Goal: Task Accomplishment & Management: Manage account settings

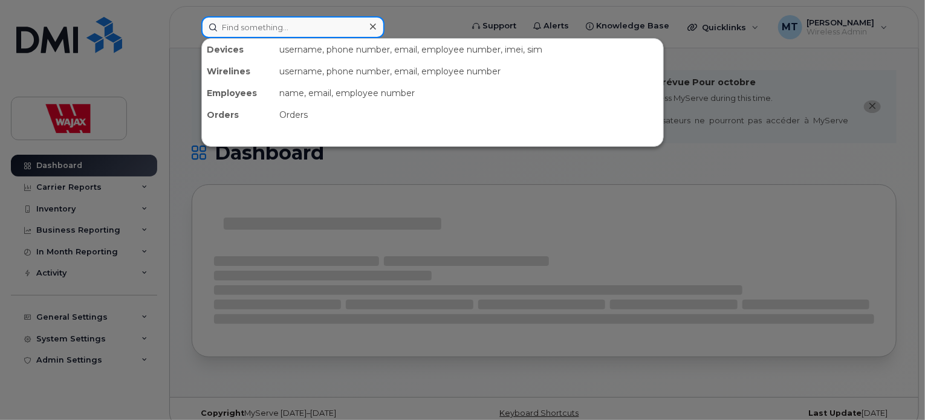
click at [287, 33] on input at bounding box center [292, 27] width 183 height 22
paste input "FG67Q921PJ"
type input "FG67Q921PJ"
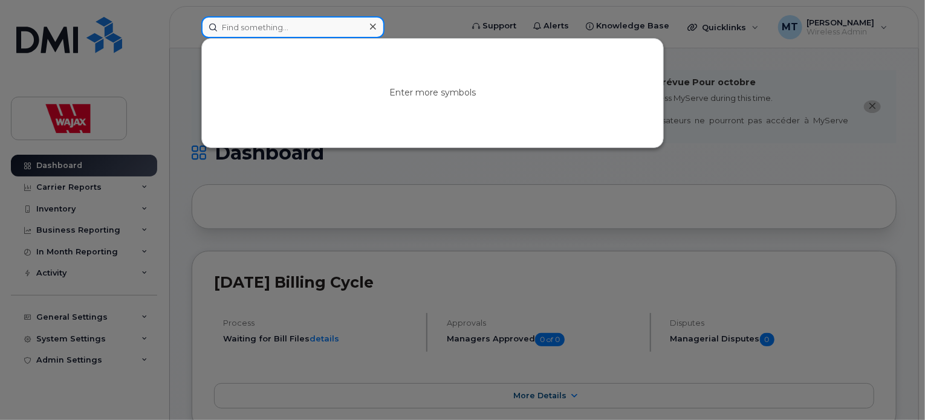
paste input "[PERSON_NAME]"
type input "[PERSON_NAME]"
drag, startPoint x: 335, startPoint y: 25, endPoint x: 88, endPoint y: 21, distance: 246.7
click at [192, 21] on div "Dan Iozzo No results" at bounding box center [328, 27] width 272 height 22
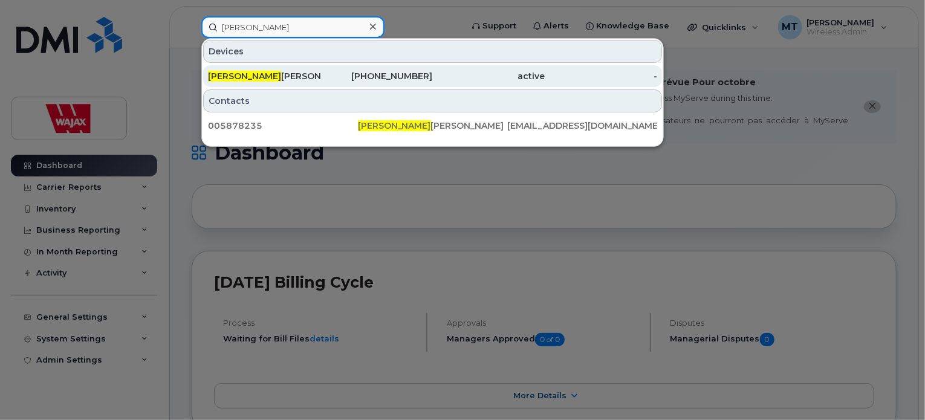
type input "[PERSON_NAME]"
click at [277, 79] on div "Marek Walczak" at bounding box center [264, 76] width 112 height 12
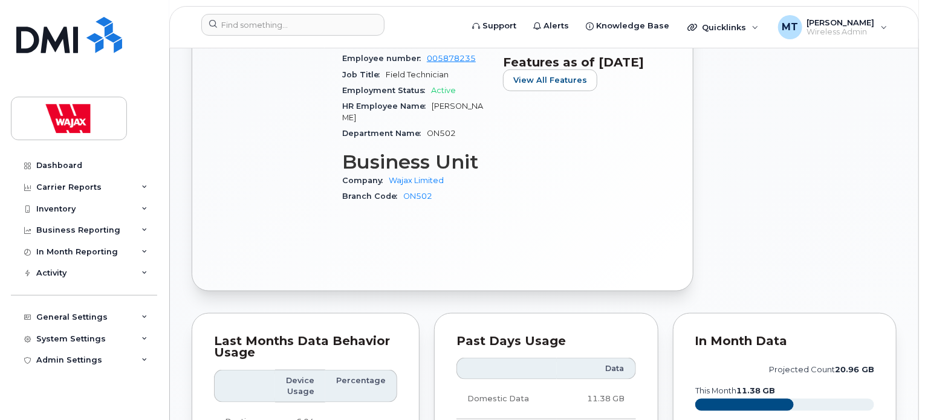
scroll to position [715, 0]
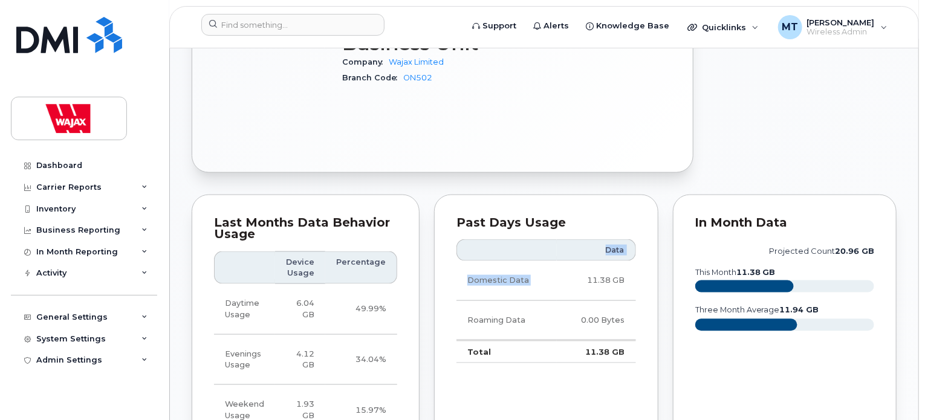
drag, startPoint x: 585, startPoint y: 255, endPoint x: 641, endPoint y: 256, distance: 55.6
click at [641, 256] on div "Past Days Usage Data Domestic Data 11.38 GB Roaming Data 0.00 Bytes Total 11.38…" at bounding box center [546, 332] width 224 height 274
click at [661, 249] on div "Past Days Usage Data Domestic Data 11.38 GB Roaming Data 0.00 Bytes Total 11.38…" at bounding box center [546, 331] width 239 height 289
drag, startPoint x: 588, startPoint y: 258, endPoint x: 650, endPoint y: 257, distance: 61.7
click at [638, 259] on div "Past Days Usage Data Domestic Data 11.38 GB Roaming Data 0.00 Bytes Total 11.38…" at bounding box center [546, 332] width 224 height 274
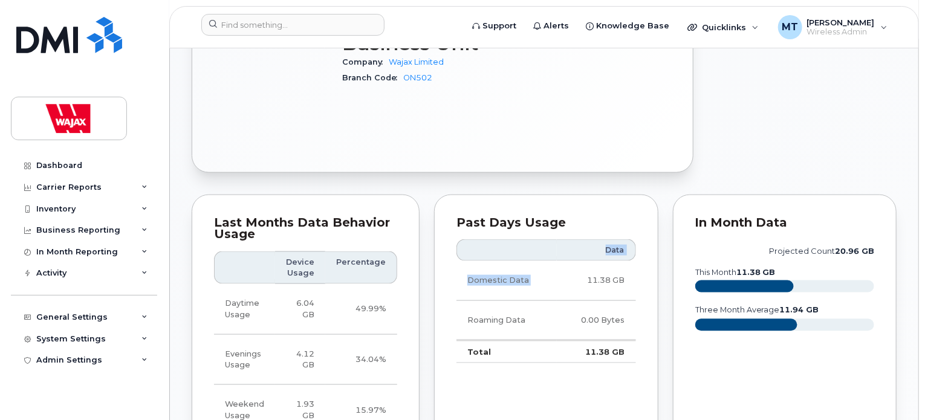
click at [658, 253] on div "Past Days Usage Data Domestic Data 11.38 GB Roaming Data 0.00 Bytes Total 11.38…" at bounding box center [546, 331] width 239 height 289
drag, startPoint x: 583, startPoint y: 256, endPoint x: 631, endPoint y: 258, distance: 48.4
click at [631, 261] on td "11.38 GB" at bounding box center [596, 280] width 79 height 39
click at [648, 255] on div "Past Days Usage Data Domestic Data 11.38 GB Roaming Data 0.00 Bytes Total 11.38…" at bounding box center [546, 332] width 224 height 274
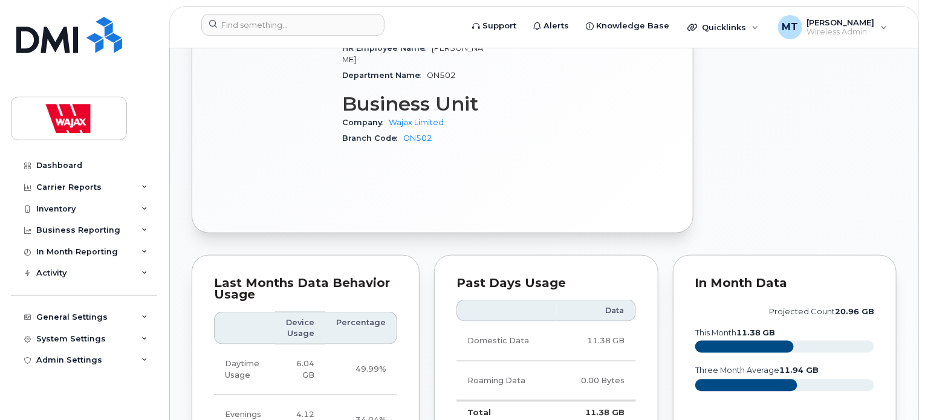
scroll to position [775, 0]
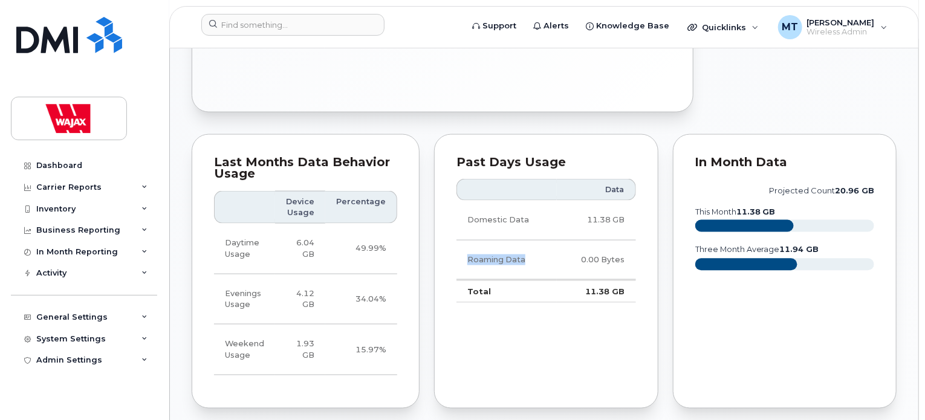
drag, startPoint x: 460, startPoint y: 236, endPoint x: 530, endPoint y: 234, distance: 70.2
click at [530, 241] on td "Roaming Data" at bounding box center [506, 260] width 100 height 39
click at [547, 241] on td "Roaming Data" at bounding box center [506, 260] width 100 height 39
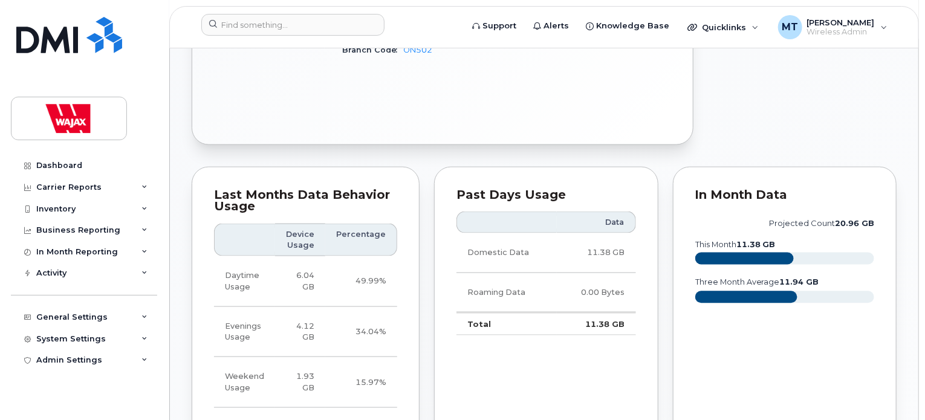
scroll to position [715, 0]
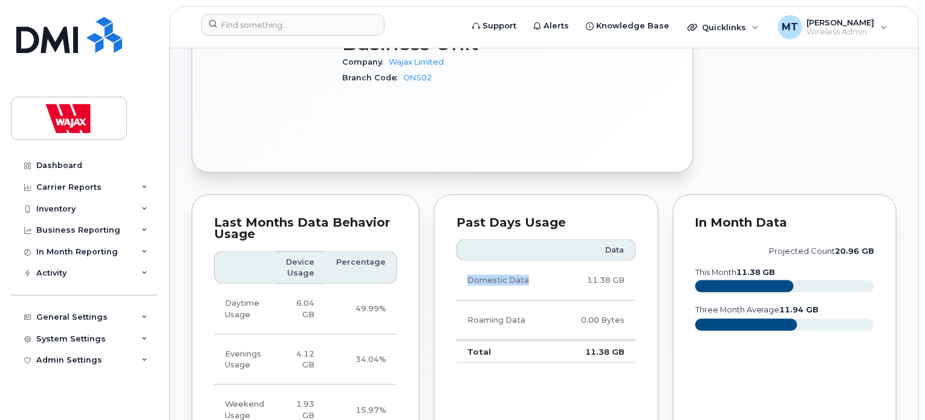
drag, startPoint x: 463, startPoint y: 262, endPoint x: 547, endPoint y: 258, distance: 84.1
click at [547, 261] on td "Domestic Data" at bounding box center [506, 280] width 100 height 39
click at [551, 261] on td "Domestic Data" at bounding box center [506, 280] width 100 height 39
drag, startPoint x: 459, startPoint y: 299, endPoint x: 552, endPoint y: 297, distance: 92.5
click at [549, 301] on td "Roaming Data" at bounding box center [506, 320] width 100 height 39
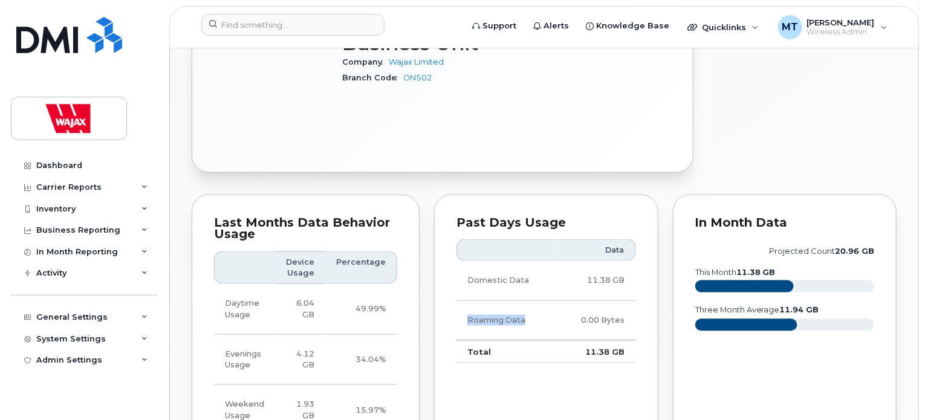
click at [552, 301] on td "Roaming Data" at bounding box center [506, 320] width 100 height 39
drag, startPoint x: 459, startPoint y: 258, endPoint x: 572, endPoint y: 263, distance: 112.6
click at [568, 263] on tr "Domestic Data 11.38 GB" at bounding box center [546, 280] width 180 height 39
click at [576, 261] on td "11.38 GB" at bounding box center [596, 280] width 79 height 39
drag, startPoint x: 542, startPoint y: 261, endPoint x: 619, endPoint y: 264, distance: 76.8
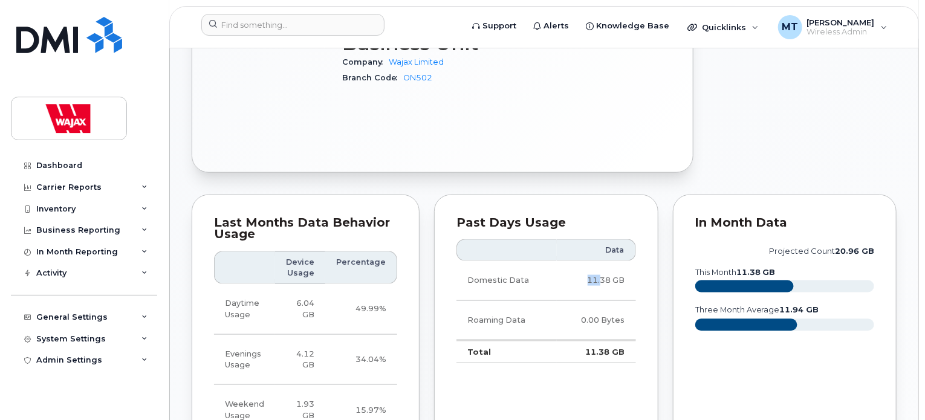
click at [619, 264] on tr "Domestic Data 11.38 GB" at bounding box center [546, 280] width 180 height 39
click at [631, 261] on td "11.38 GB" at bounding box center [596, 280] width 79 height 39
drag, startPoint x: 486, startPoint y: 258, endPoint x: 639, endPoint y: 262, distance: 153.0
click at [636, 262] on div "Past Days Usage Data Domestic Data 11.38 GB Roaming Data 0.00 Bytes Total 11.38…" at bounding box center [546, 332] width 224 height 274
click at [639, 262] on div "Past Days Usage Data Domestic Data 11.38 GB Roaming Data 0.00 Bytes Total 11.38…" at bounding box center [546, 332] width 224 height 274
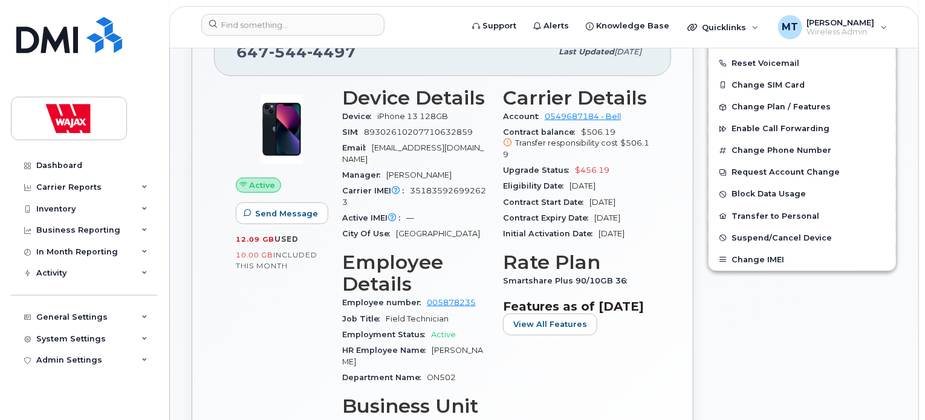
scroll to position [291, 0]
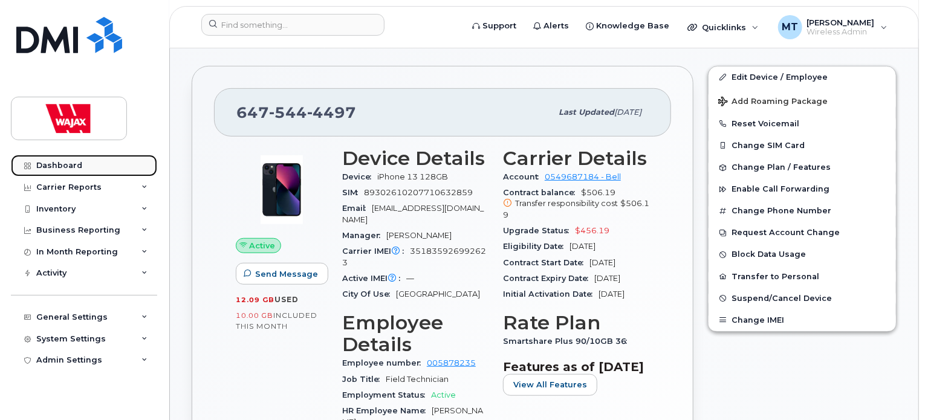
click at [73, 172] on link "Dashboard" at bounding box center [84, 166] width 146 height 22
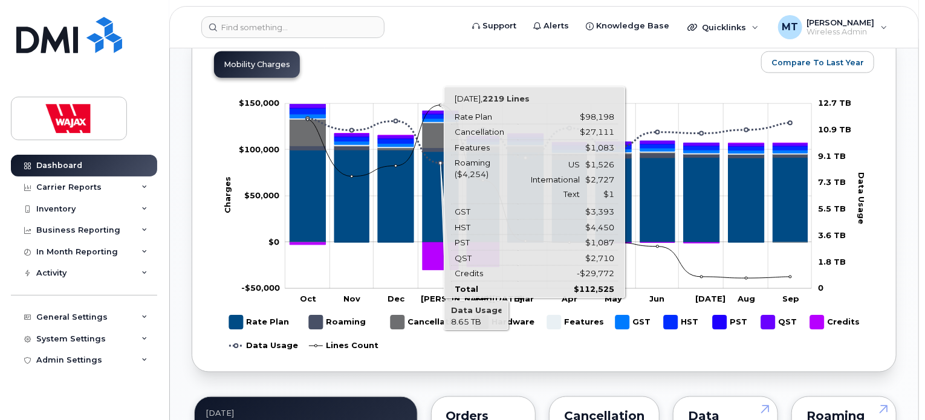
scroll to position [982, 0]
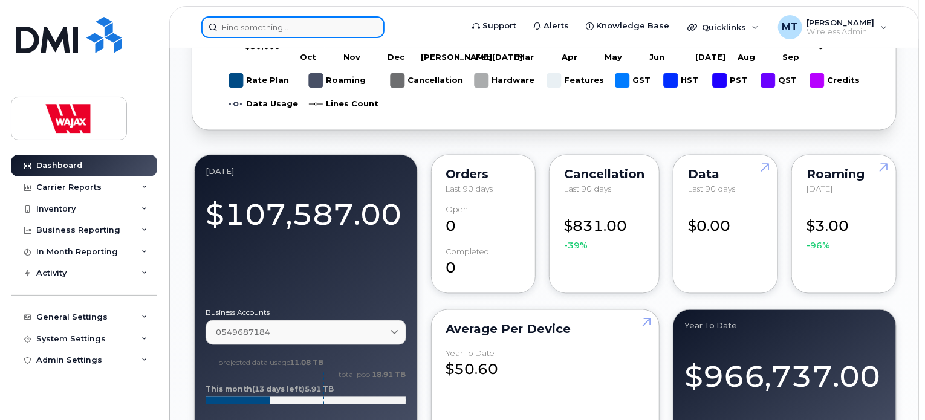
click at [325, 24] on input at bounding box center [292, 27] width 183 height 22
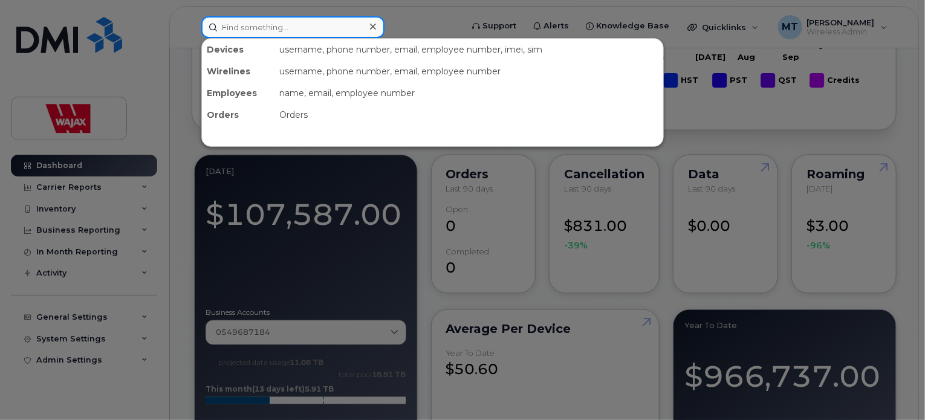
paste input "Cet employé a-t-il déjà commencé à travailler chez Wajax ? Ou bien sa date d'en…"
type input "Cet employé a-t-il déjà commencé à travailler chez Wajax ? Ou bien sa date d'en…"
drag, startPoint x: 312, startPoint y: 31, endPoint x: 254, endPoint y: 33, distance: 58.1
click at [254, 33] on input "Cet employé a-t-il déjà commencé à travailler chez Wajax ? Ou bien sa date d'en…" at bounding box center [292, 27] width 183 height 22
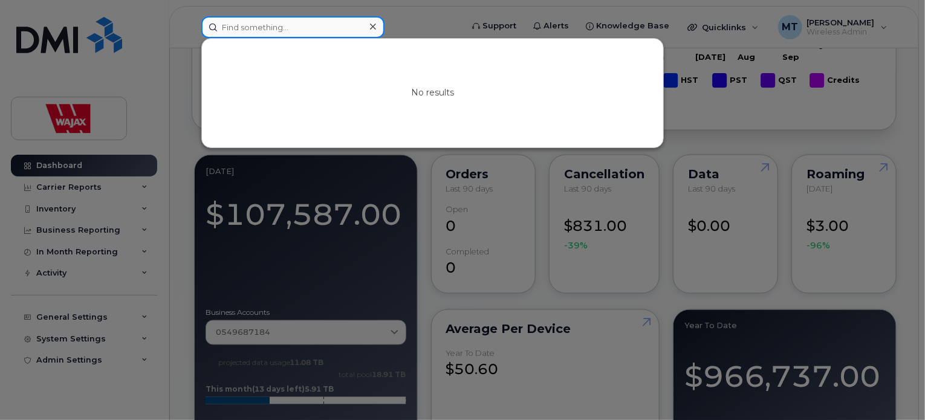
scroll to position [0, 0]
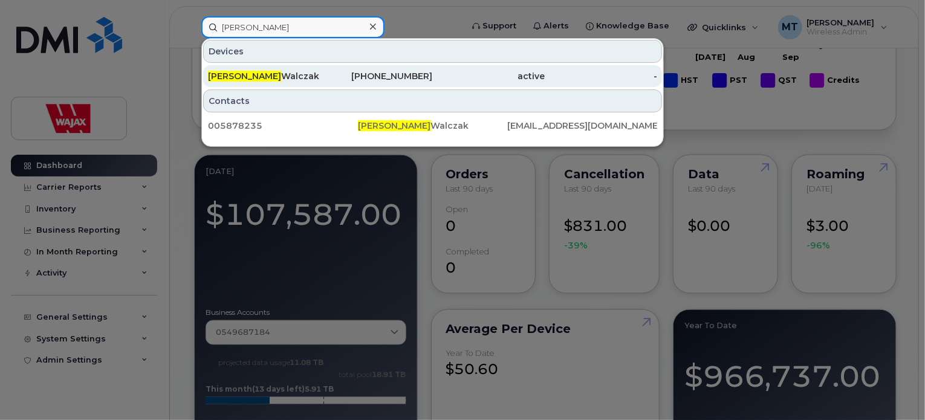
type input "Marek"
click at [327, 77] on div "647-544-4497" at bounding box center [376, 76] width 112 height 12
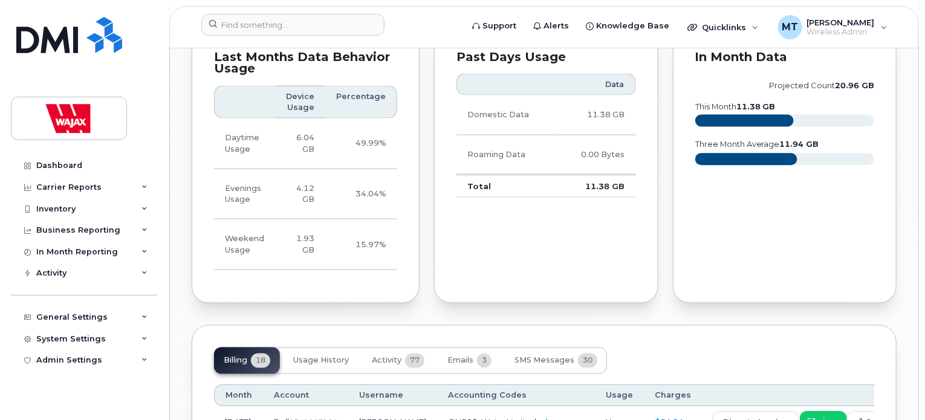
scroll to position [967, 0]
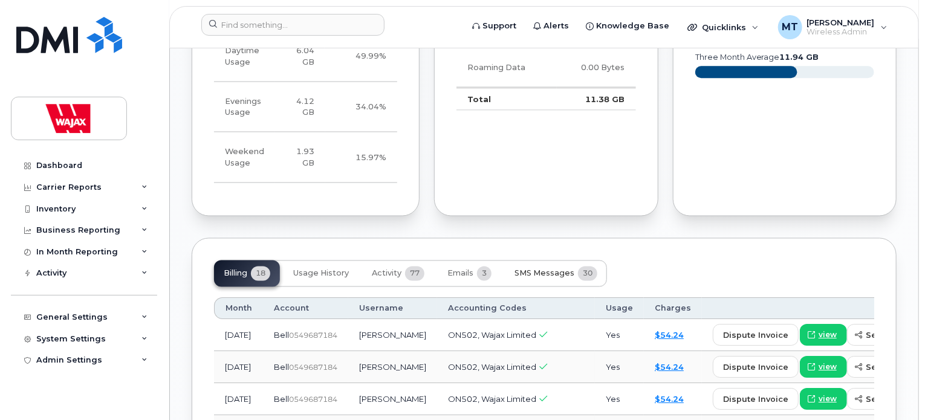
click at [560, 269] on span "SMS Messages" at bounding box center [544, 274] width 60 height 10
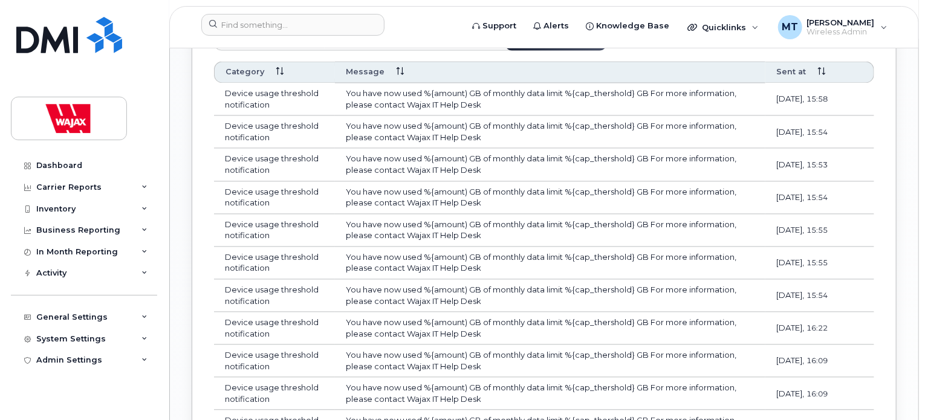
scroll to position [1209, 0]
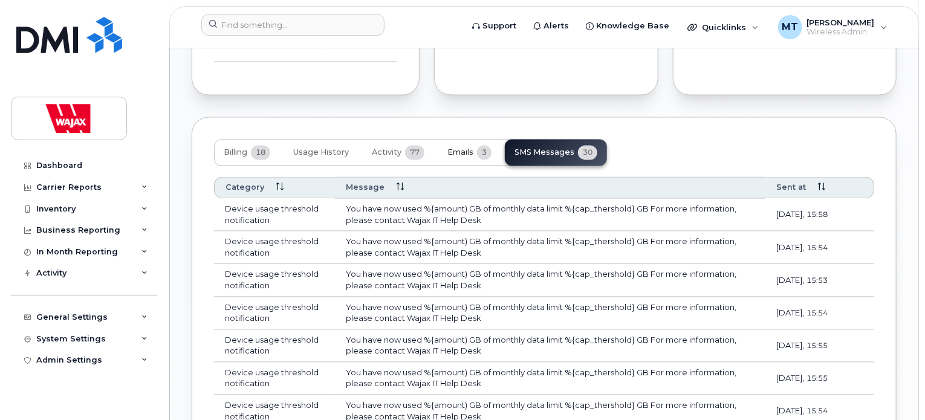
click at [470, 140] on button "Emails 3" at bounding box center [469, 153] width 63 height 27
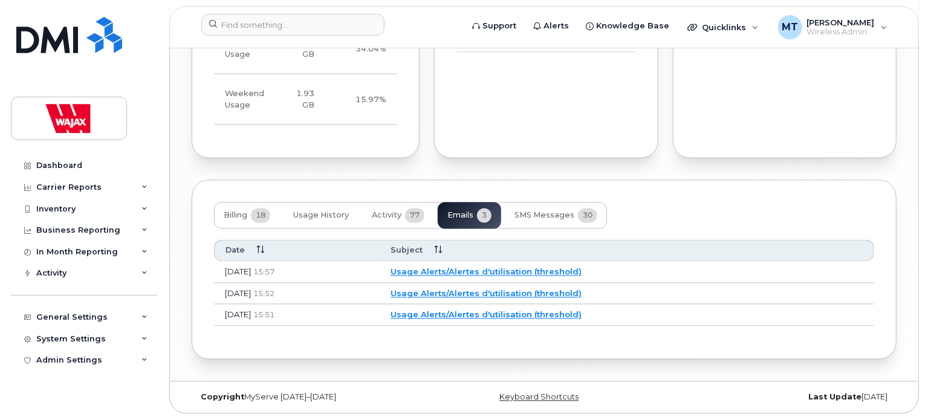
scroll to position [1001, 0]
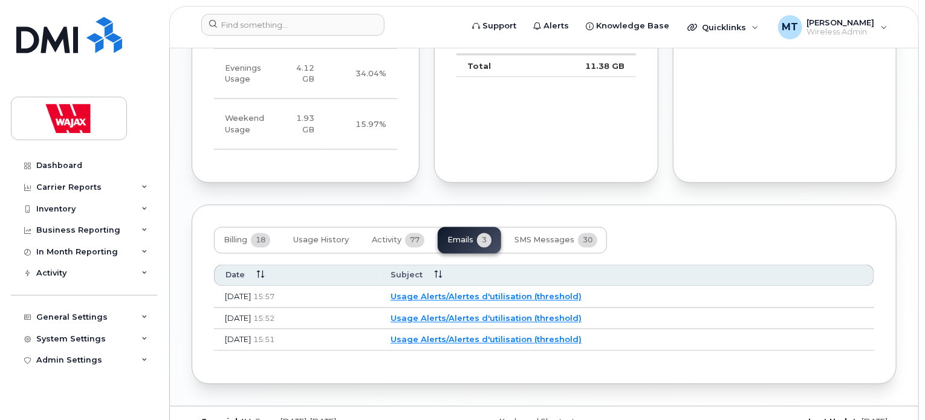
click at [468, 292] on link "Usage Alerts/Alertes d'utilisation (threshold)" at bounding box center [486, 297] width 191 height 10
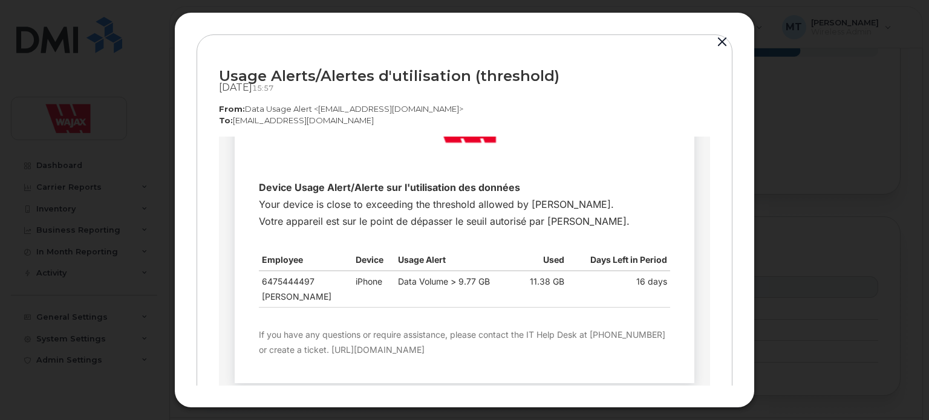
scroll to position [77, 0]
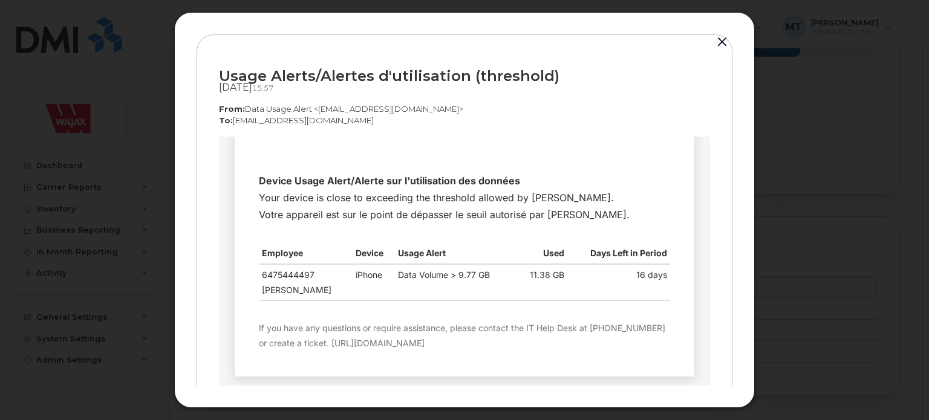
click at [718, 48] on button "button" at bounding box center [722, 42] width 18 height 17
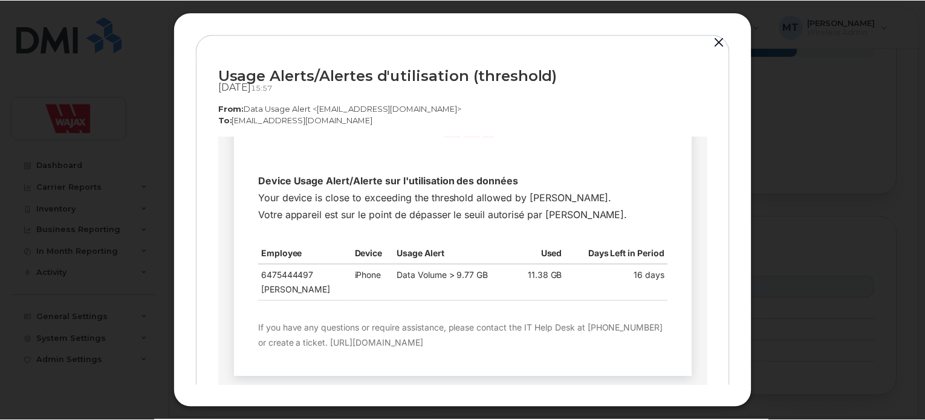
scroll to position [1001, 0]
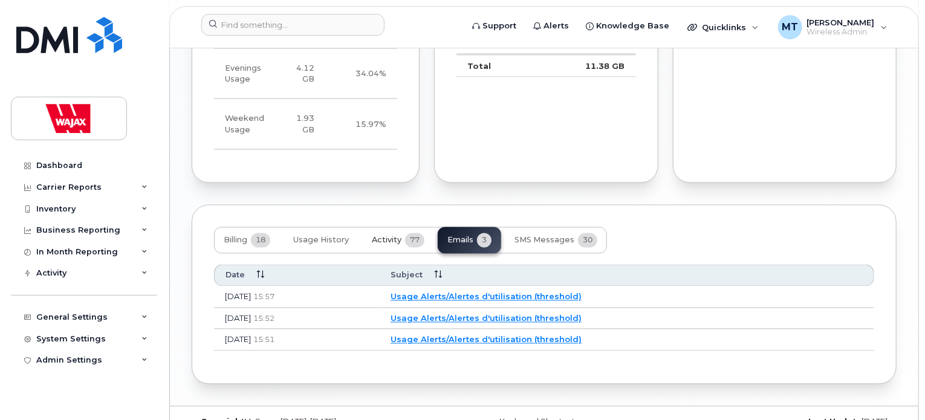
click at [384, 236] on span "Activity" at bounding box center [387, 241] width 30 height 10
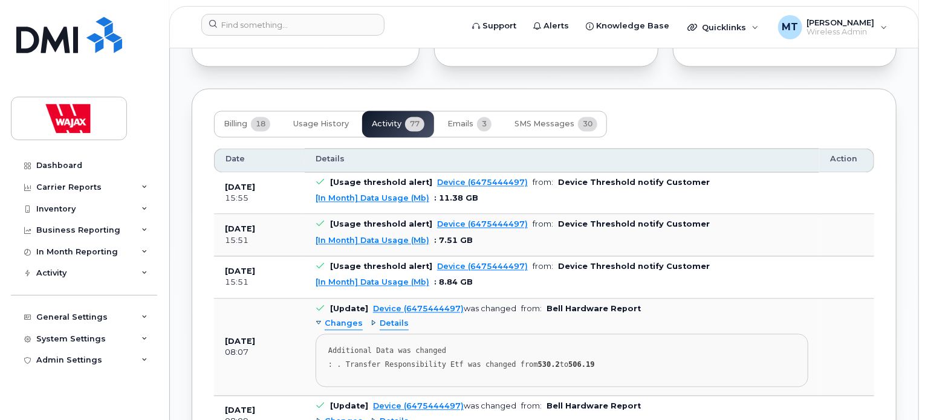
scroll to position [1121, 0]
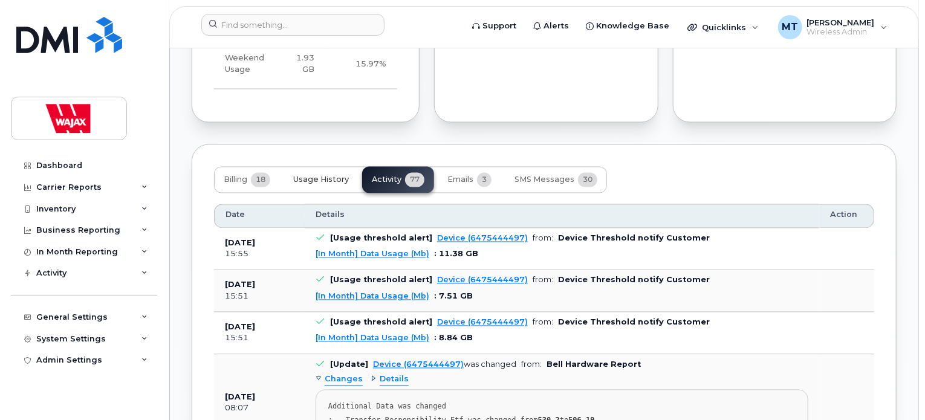
click at [311, 175] on span "Usage History" at bounding box center [321, 180] width 56 height 10
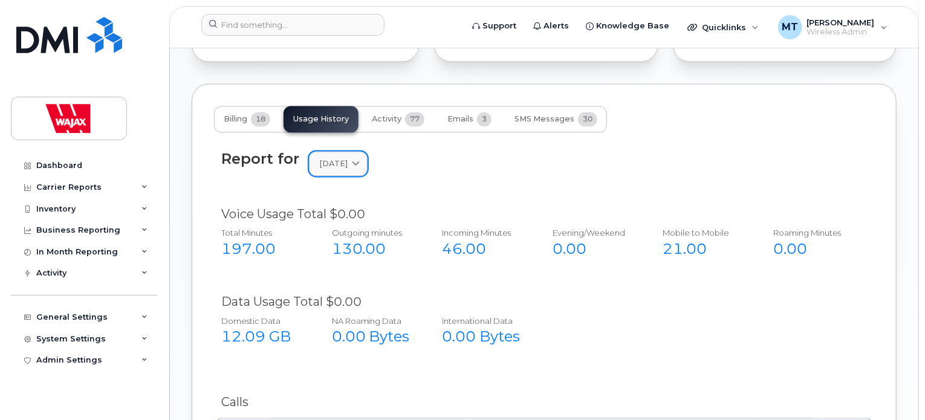
click at [348, 158] on span "[DATE]" at bounding box center [333, 163] width 28 height 11
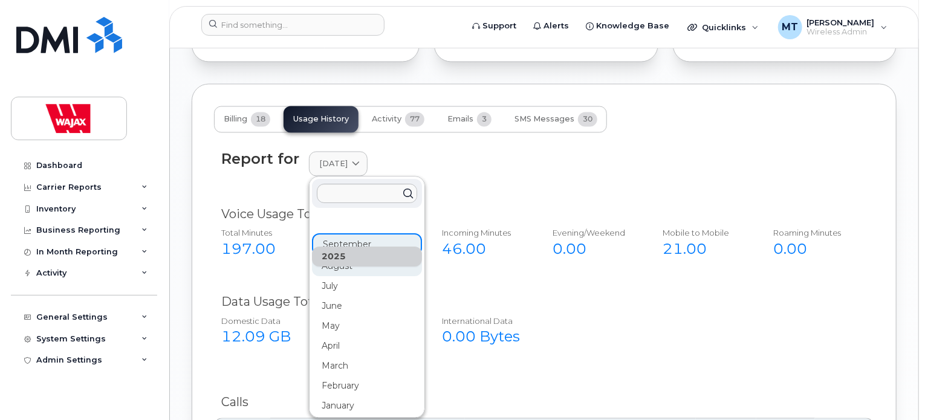
click at [333, 257] on div "August" at bounding box center [367, 267] width 110 height 20
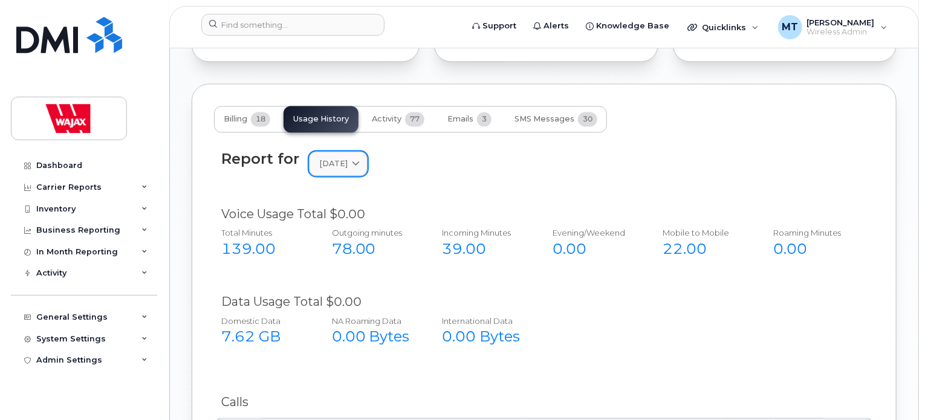
click at [362, 158] on span at bounding box center [355, 163] width 11 height 11
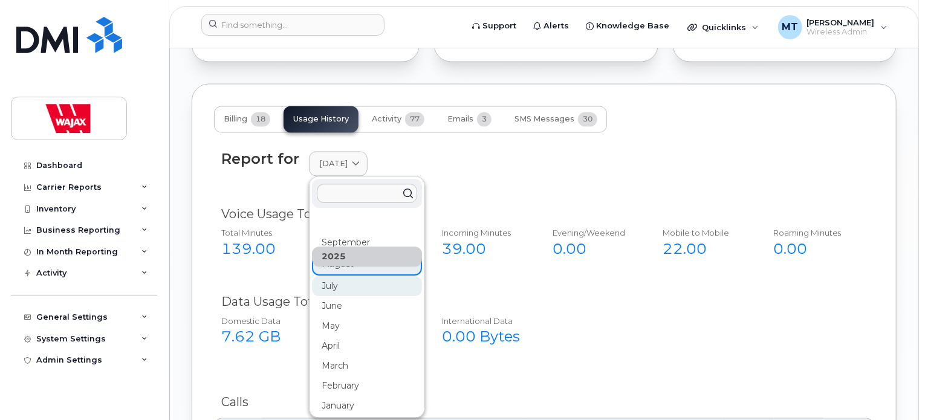
click at [336, 277] on div "July" at bounding box center [367, 287] width 110 height 20
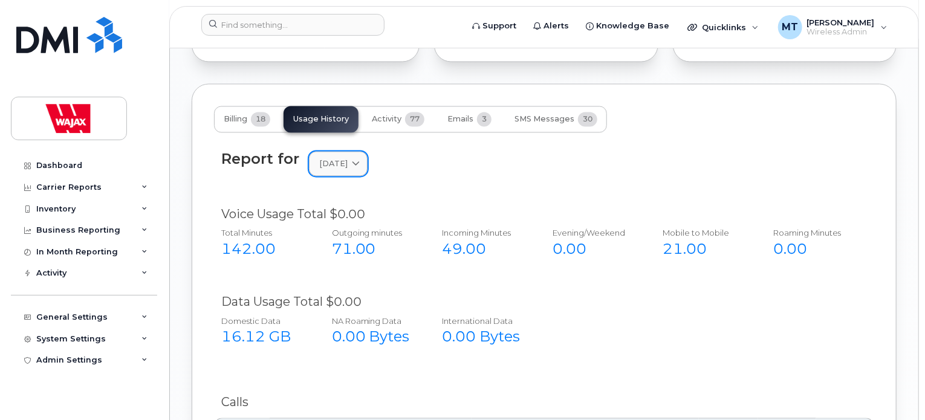
click at [348, 158] on span "July 2025" at bounding box center [333, 163] width 28 height 11
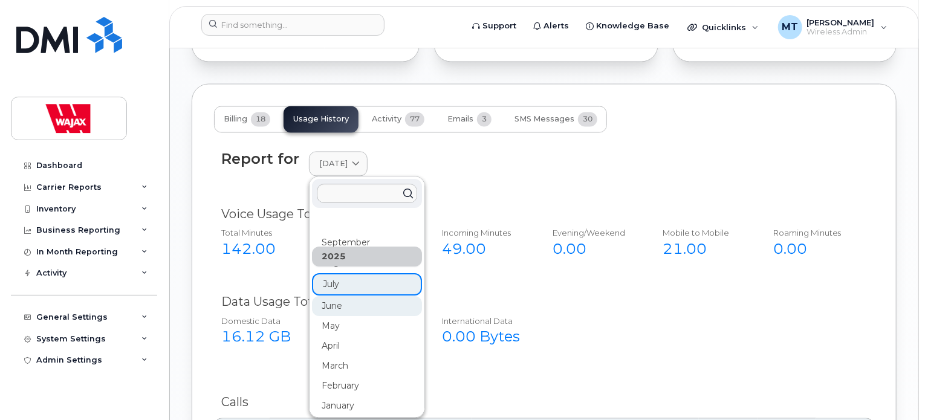
click at [341, 297] on div "June" at bounding box center [367, 307] width 110 height 20
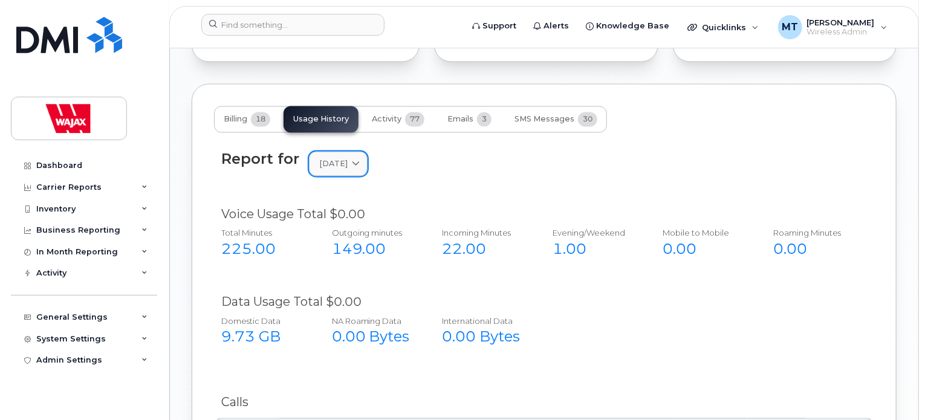
click at [360, 160] on icon at bounding box center [356, 164] width 8 height 8
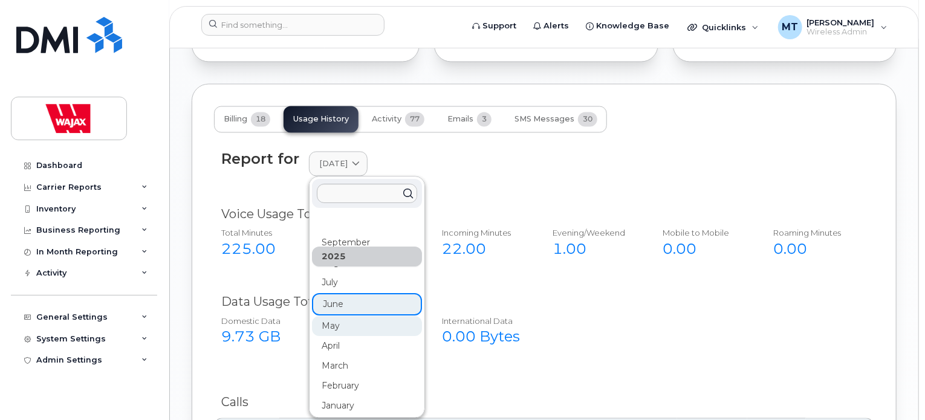
click at [336, 317] on div "May" at bounding box center [367, 327] width 110 height 20
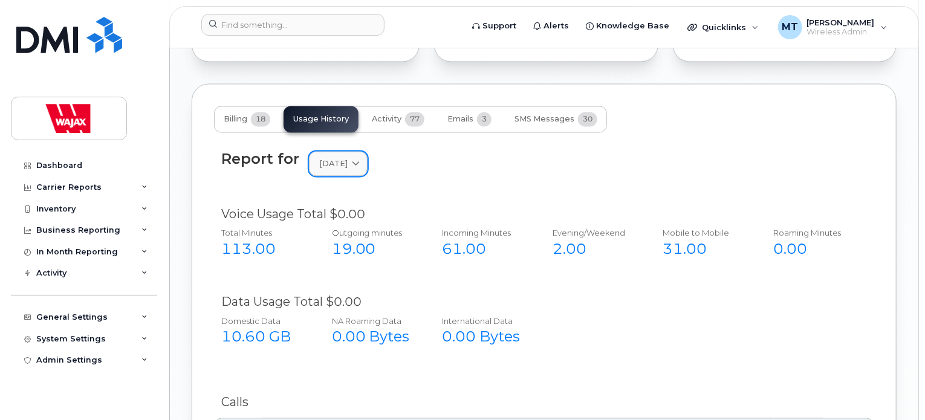
click at [348, 152] on link "May 2025" at bounding box center [338, 164] width 59 height 25
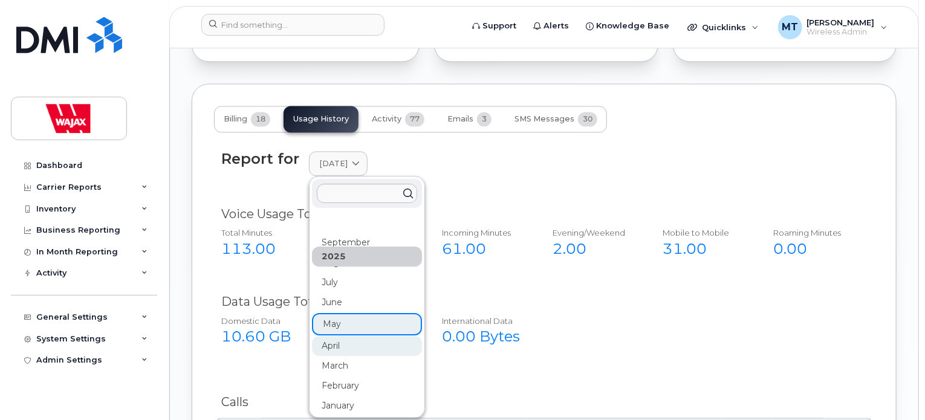
click at [326, 337] on div "April" at bounding box center [367, 347] width 110 height 20
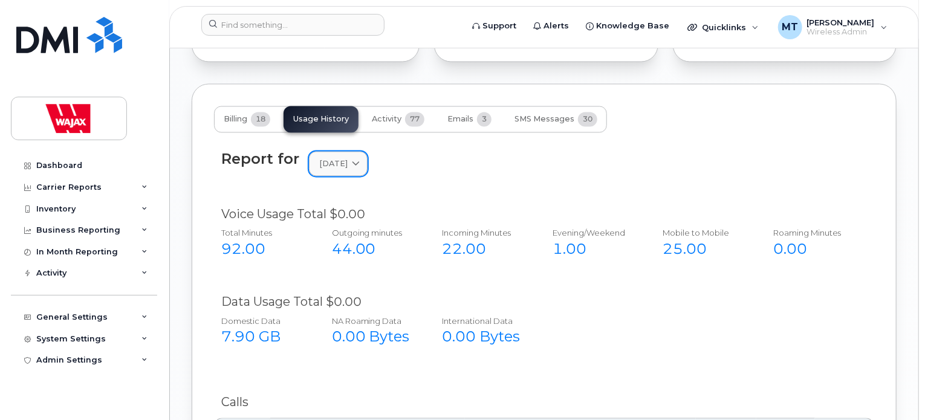
click at [360, 152] on link "April 2025" at bounding box center [338, 164] width 59 height 25
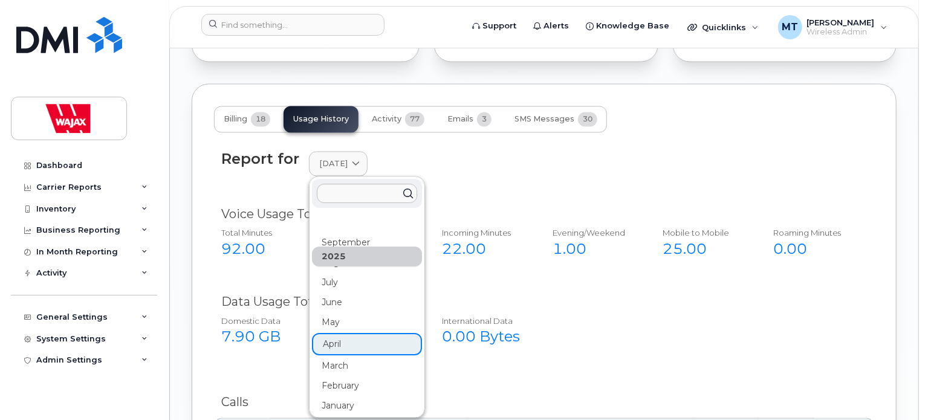
click at [332, 357] on div "March" at bounding box center [367, 367] width 110 height 20
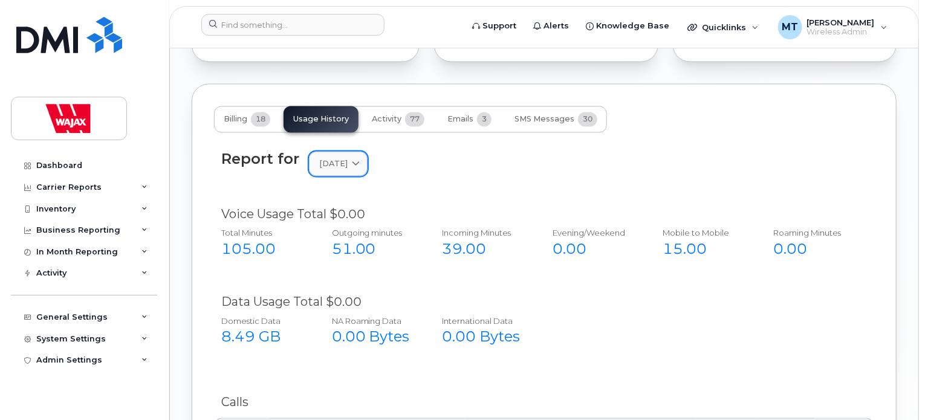
click at [362, 158] on span at bounding box center [355, 163] width 11 height 11
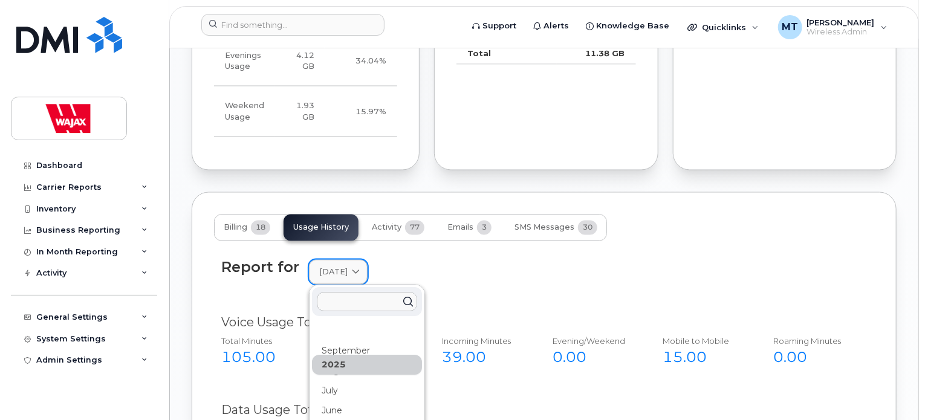
scroll to position [1001, 0]
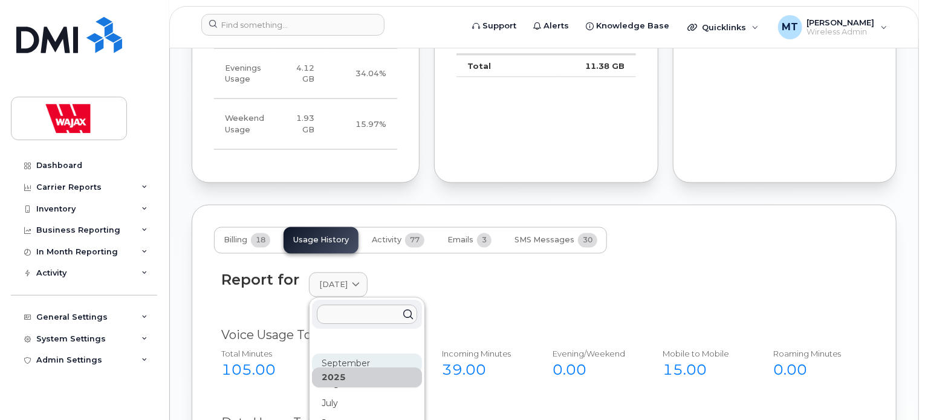
click at [355, 354] on div "September" at bounding box center [367, 364] width 110 height 20
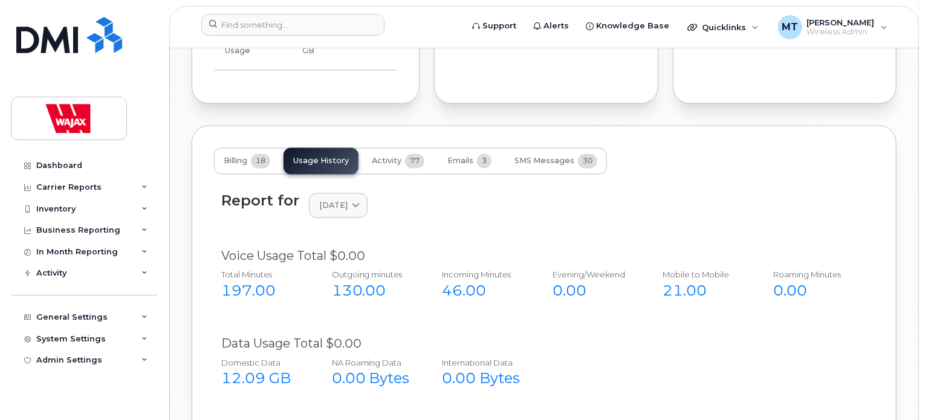
scroll to position [1061, 0]
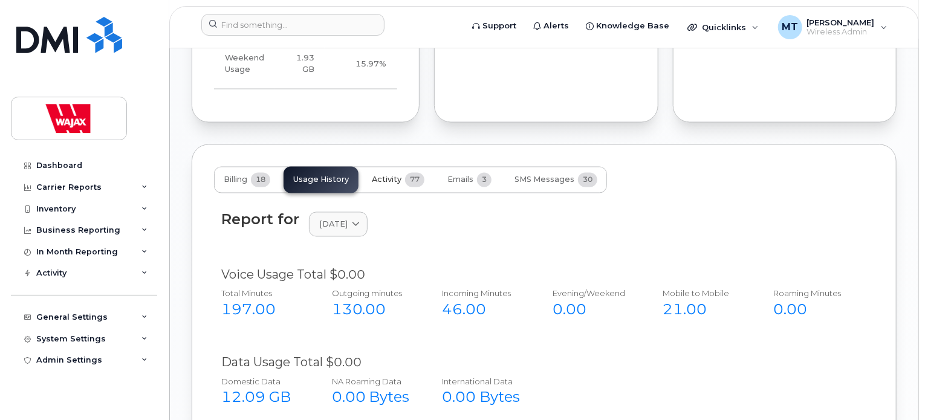
click at [399, 167] on button "Activity 77" at bounding box center [398, 180] width 72 height 27
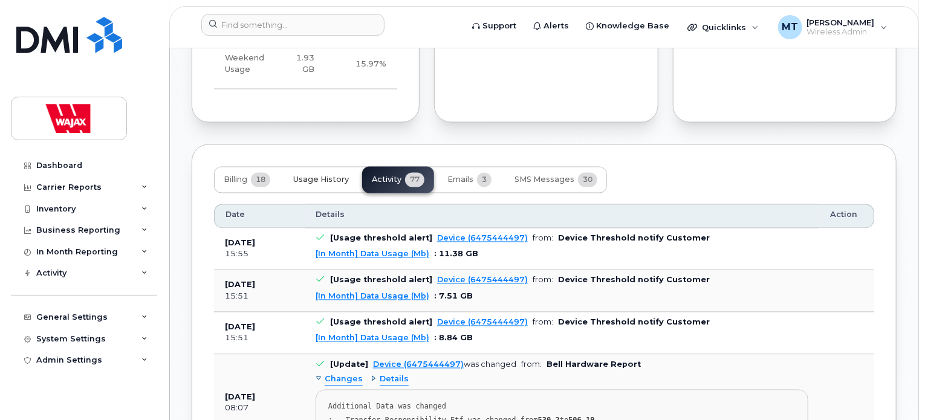
click at [336, 175] on span "Usage History" at bounding box center [321, 180] width 56 height 10
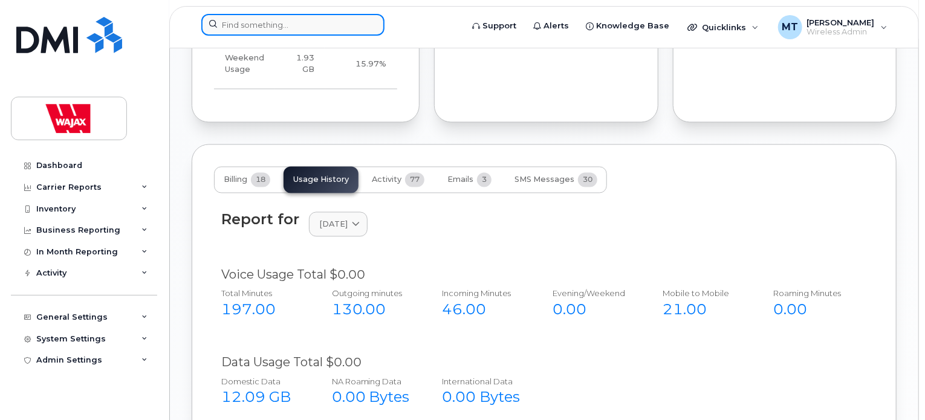
click at [334, 30] on input at bounding box center [292, 25] width 183 height 22
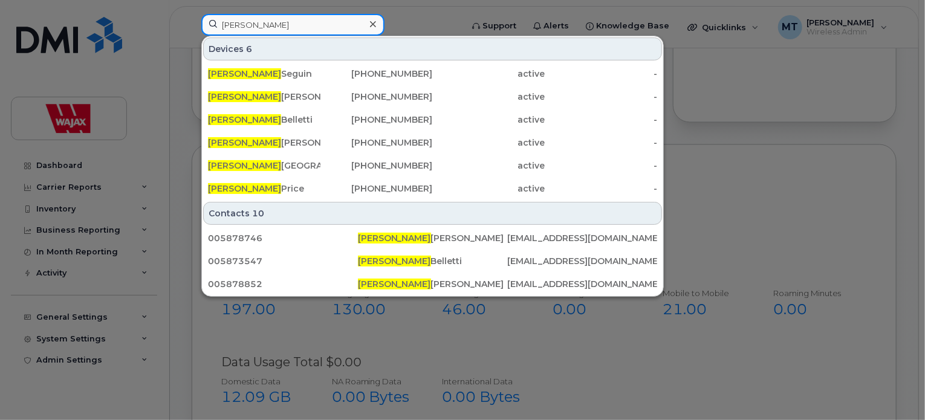
type input "Jennifer"
click at [335, 25] on input "Jennifer" at bounding box center [292, 25] width 183 height 22
click at [382, 25] on input "Jennifer" at bounding box center [292, 25] width 183 height 22
click at [375, 25] on div at bounding box center [373, 25] width 18 height 18
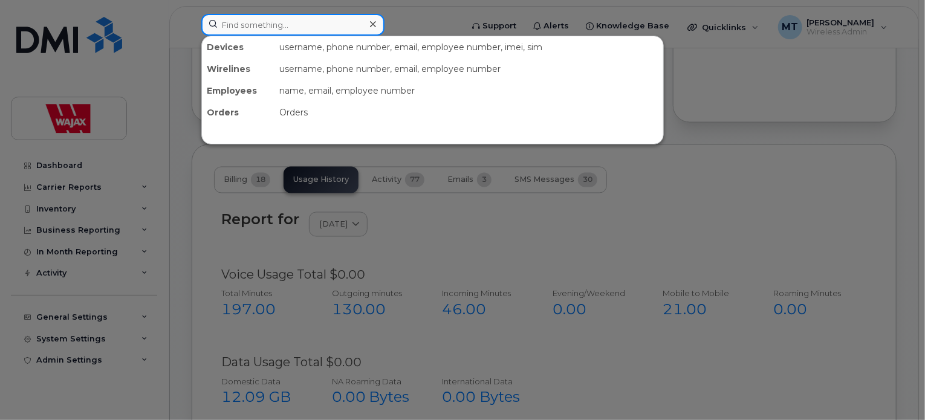
click at [362, 26] on input at bounding box center [292, 25] width 183 height 22
paste input "7056900682"
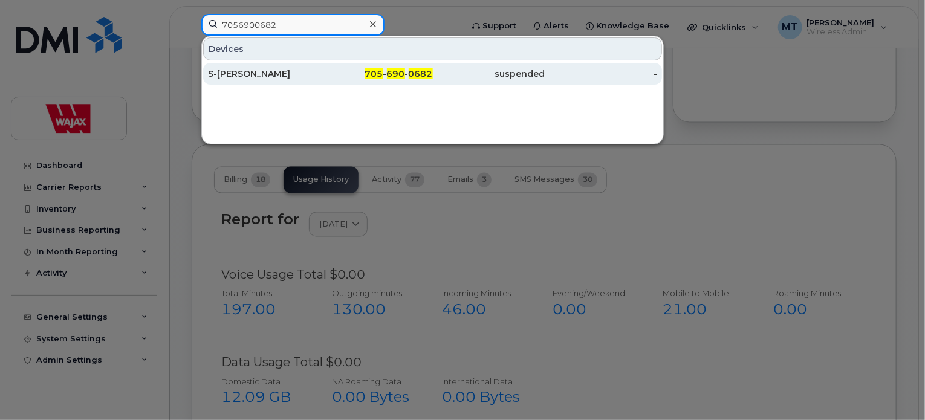
type input "7056900682"
click at [337, 74] on div "705 - 690 - 0682" at bounding box center [376, 74] width 112 height 12
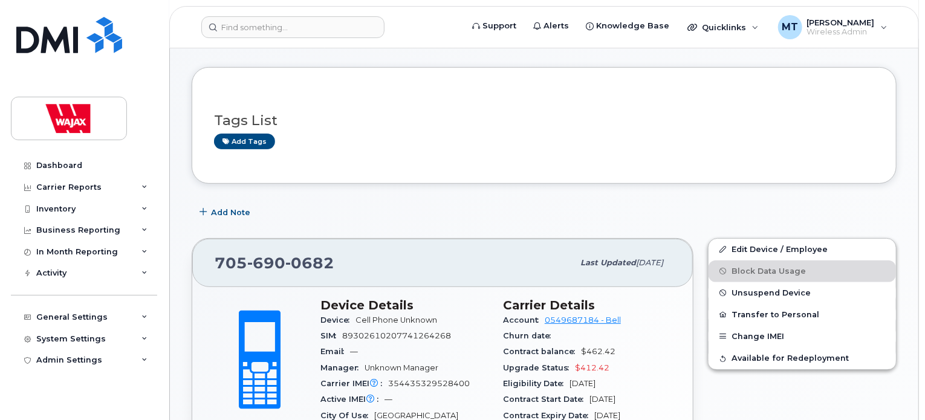
scroll to position [242, 0]
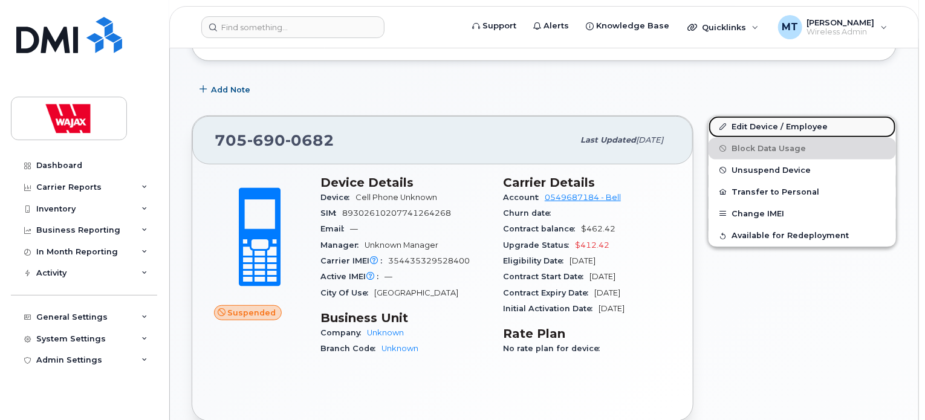
click at [738, 116] on link "Edit Device / Employee" at bounding box center [802, 127] width 187 height 22
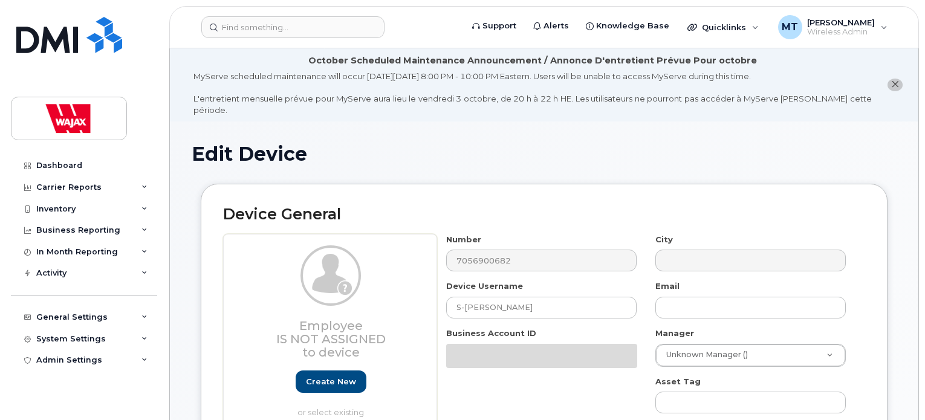
select select "23291731"
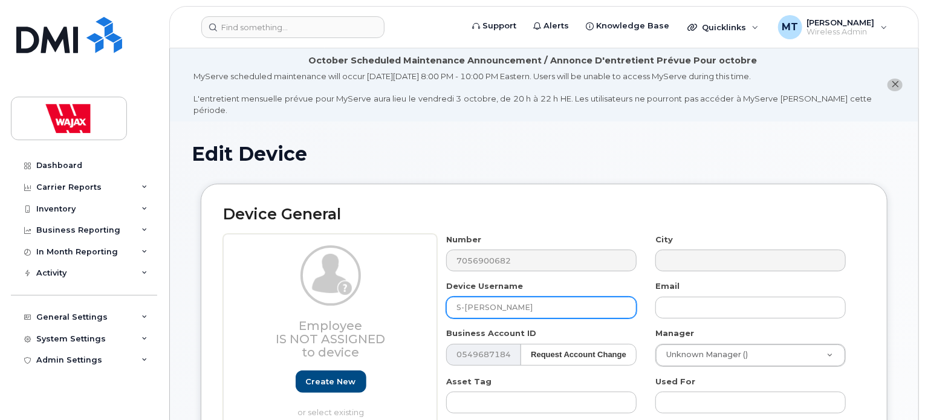
drag, startPoint x: 555, startPoint y: 292, endPoint x: 365, endPoint y: 296, distance: 190.5
click at [378, 296] on div "Employee Is not assigned to device Create new or select existing Employee Selec…" at bounding box center [544, 410] width 642 height 353
paste input "7056900682"
type input "S-[PERSON_NAME]"
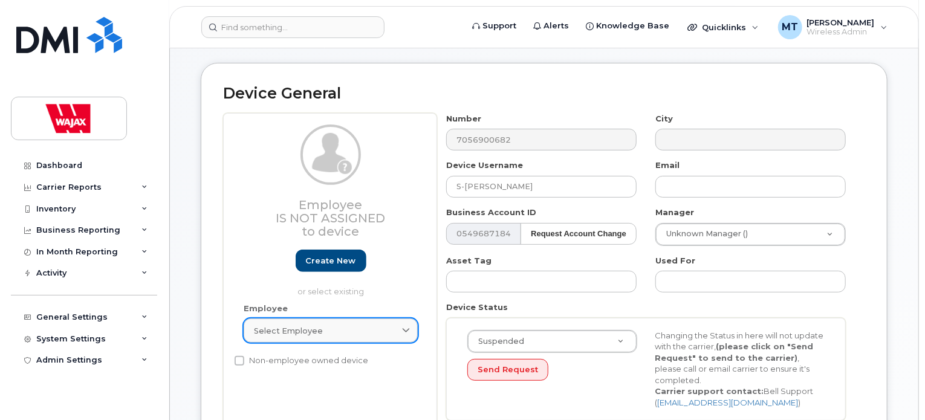
click at [375, 328] on link "Select employee" at bounding box center [331, 331] width 174 height 24
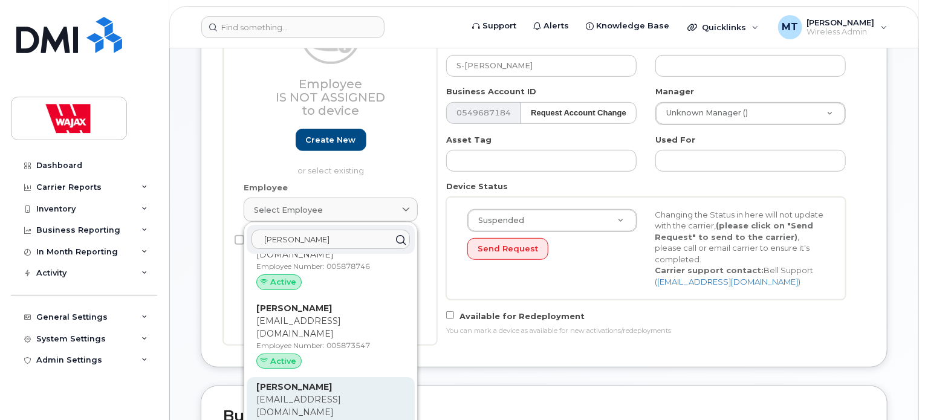
scroll to position [60, 0]
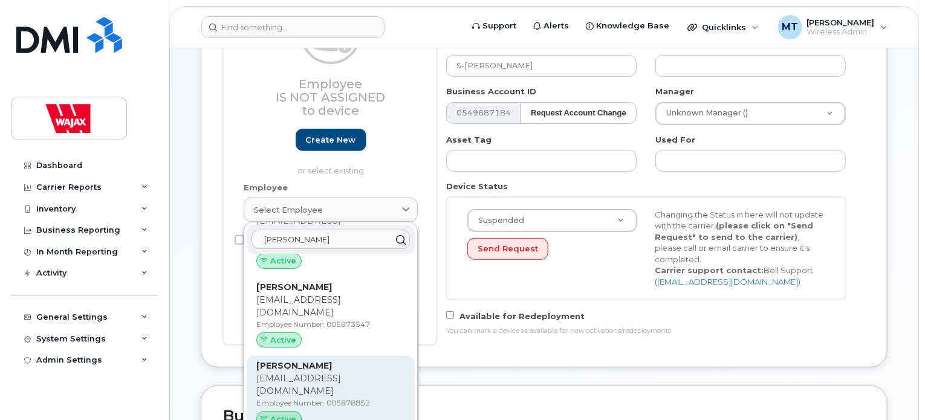
type input "Jennifer"
click at [341, 372] on p "[EMAIL_ADDRESS][DOMAIN_NAME]" at bounding box center [330, 384] width 149 height 25
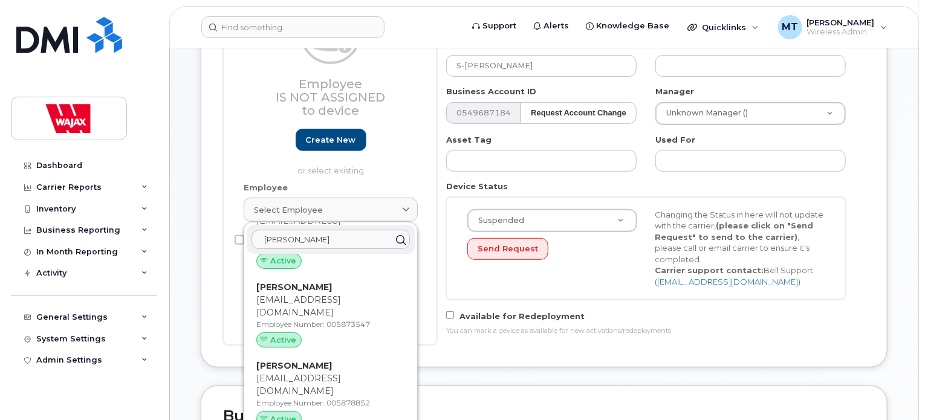
type input "005878852"
type input "[PERSON_NAME]"
type input "[EMAIL_ADDRESS][DOMAIN_NAME]"
select select "23291732"
type input "35622506"
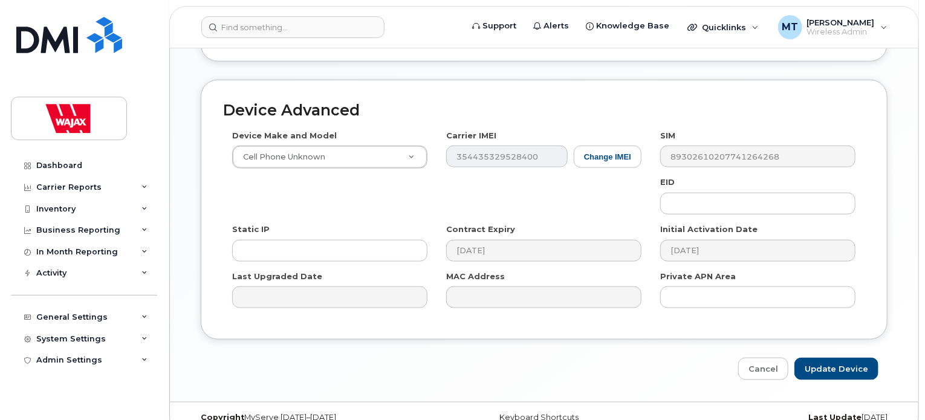
scroll to position [762, 0]
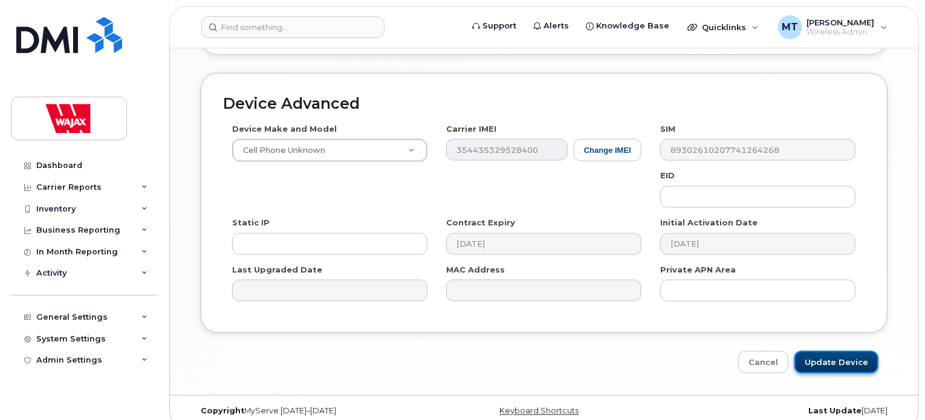
click at [826, 351] on input "Update Device" at bounding box center [836, 362] width 84 height 22
type input "Saving..."
